Goal: Task Accomplishment & Management: Manage account settings

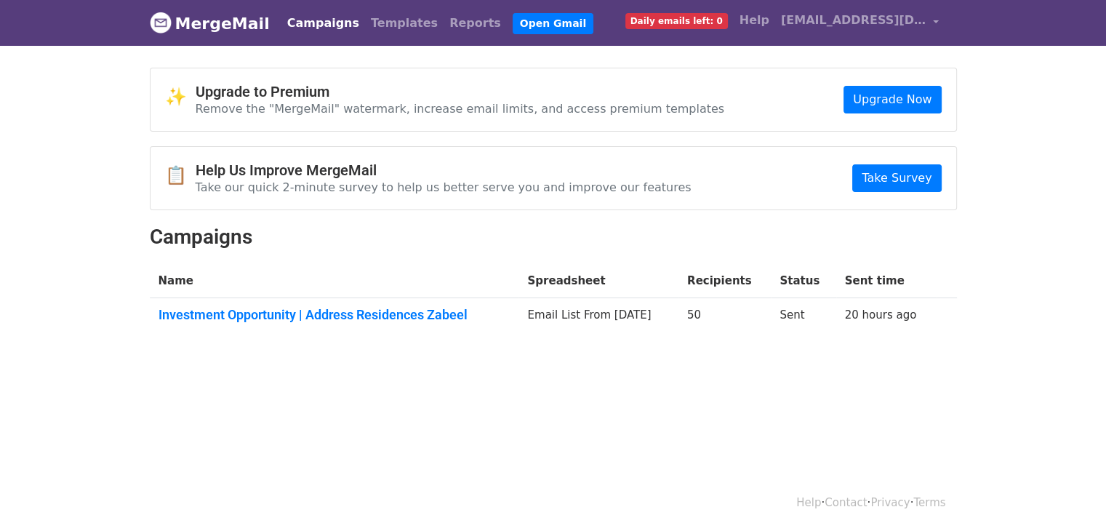
click at [349, 286] on th "Name" at bounding box center [334, 281] width 369 height 34
click at [346, 303] on td "Investment Opportunity | Address Residences Zabeel" at bounding box center [334, 317] width 369 height 39
click at [357, 315] on link "Investment Opportunity | Address Residences Zabeel" at bounding box center [335, 315] width 352 height 16
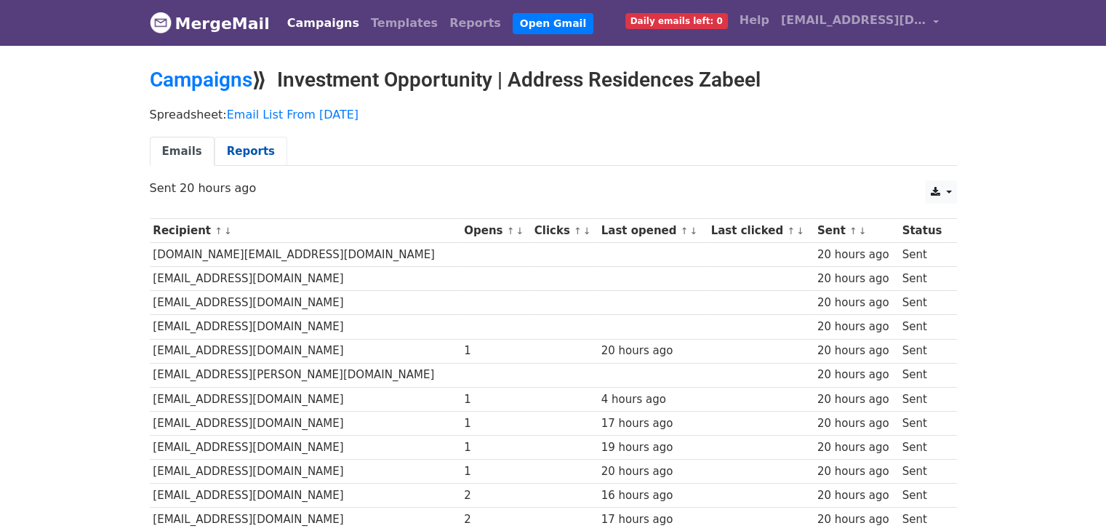
click at [244, 146] on link "Reports" at bounding box center [251, 152] width 73 height 30
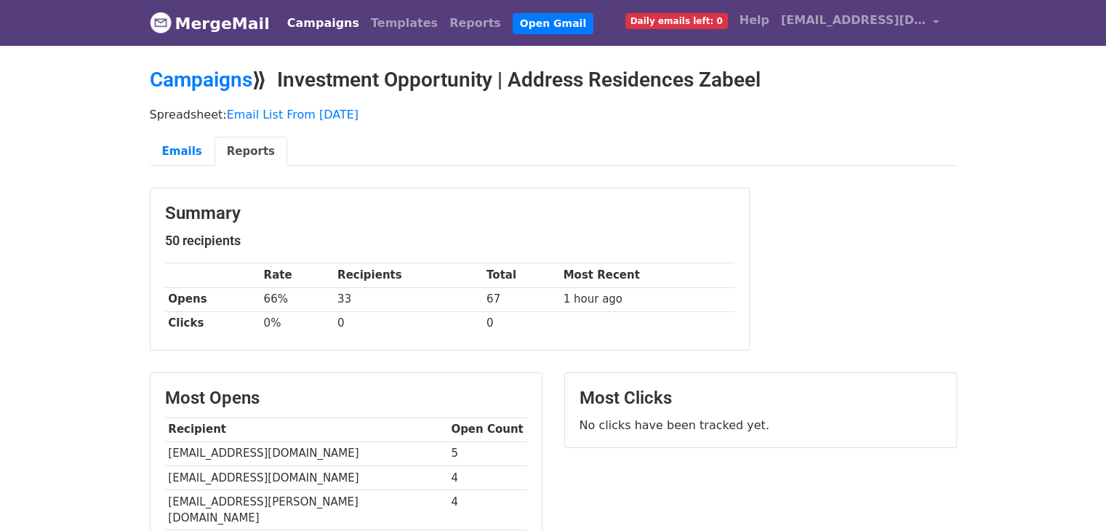
click at [228, 36] on link "MergeMail" at bounding box center [210, 23] width 120 height 31
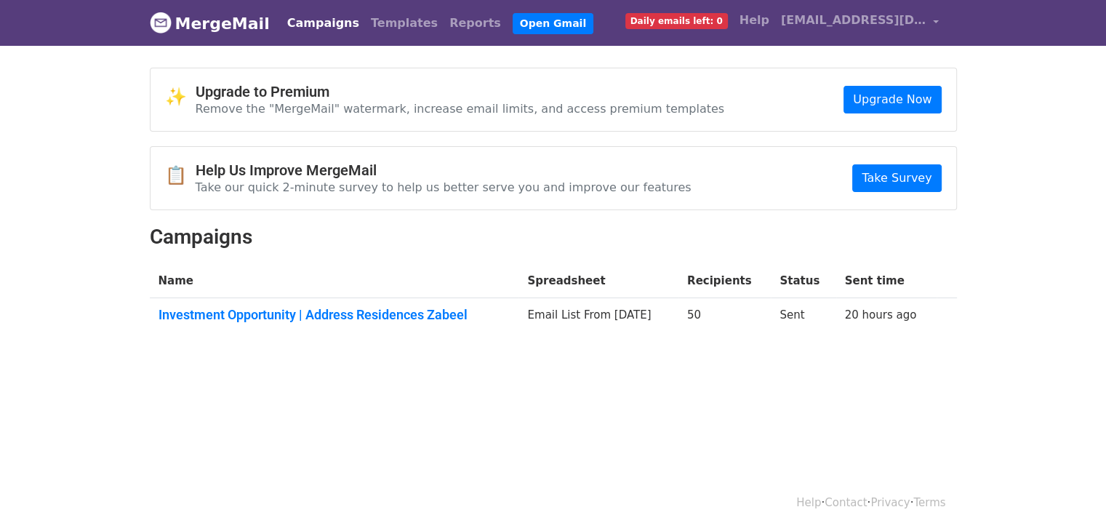
click at [1039, 91] on body "MergeMail Campaigns Templates Reports Open Gmail Daily emails left: 0 Help behr…" at bounding box center [553, 203] width 1106 height 407
